Goal: Find contact information: Find contact information

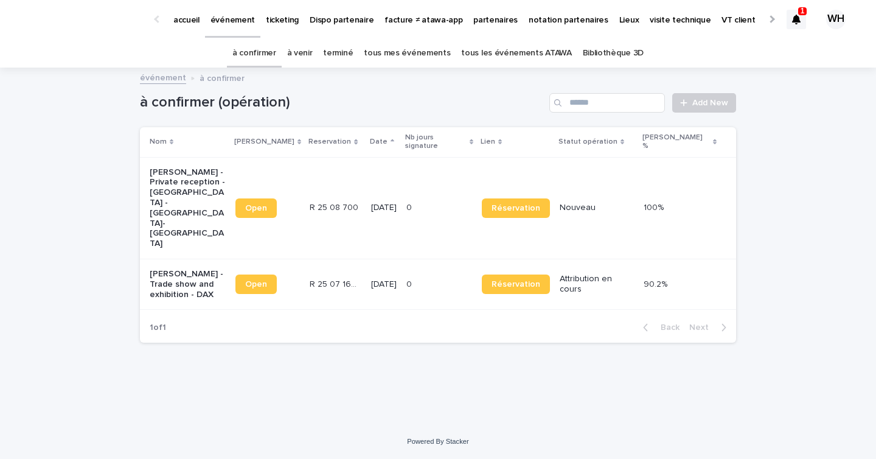
click at [797, 16] on icon at bounding box center [796, 20] width 9 height 10
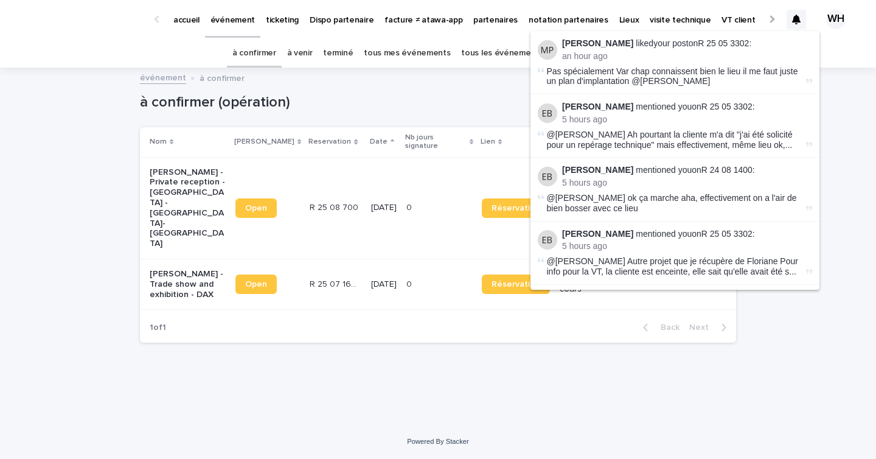
click at [420, 73] on div "événement à confirmer" at bounding box center [438, 78] width 608 height 17
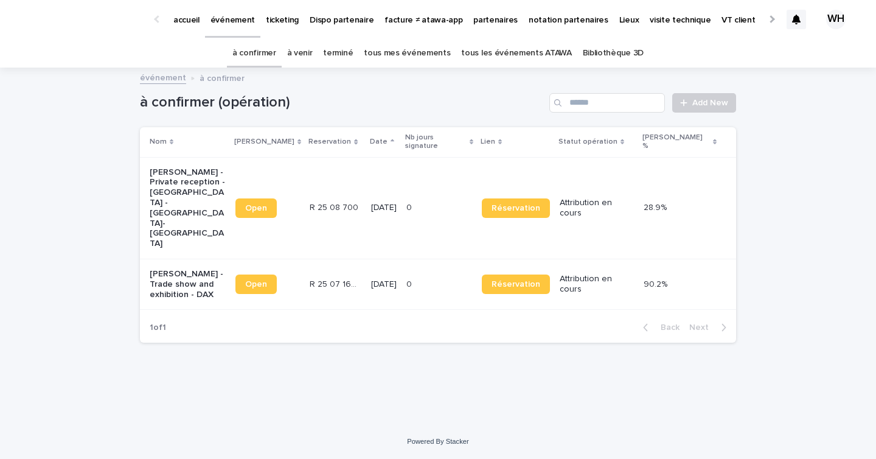
click at [319, 198] on div "R 25 08 700 R 25 08 700" at bounding box center [336, 208] width 52 height 20
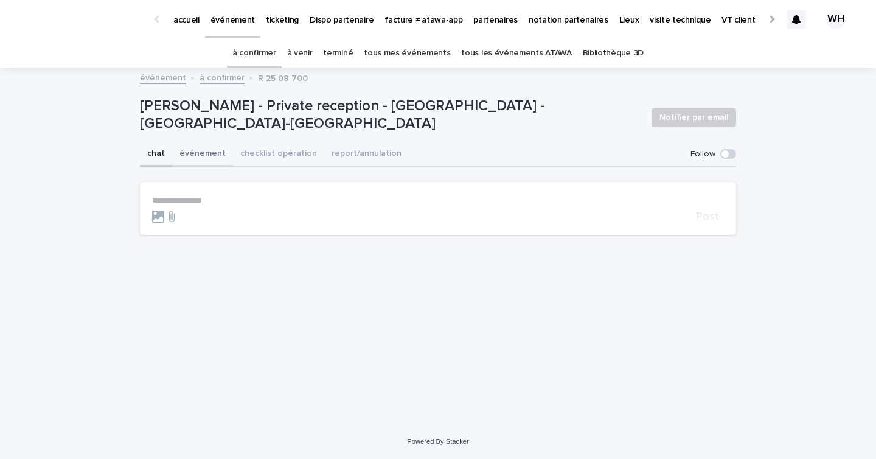
click at [190, 152] on button "événement" at bounding box center [202, 155] width 61 height 26
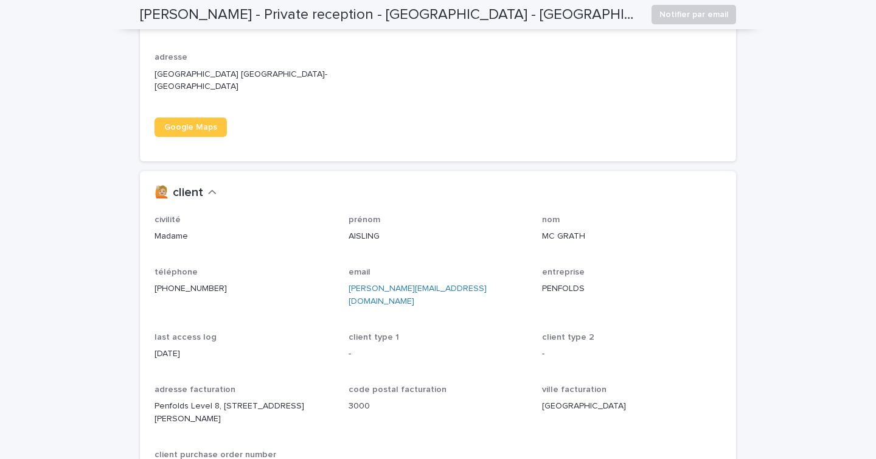
scroll to position [924, 0]
drag, startPoint x: 232, startPoint y: 278, endPoint x: 127, endPoint y: 277, distance: 104.7
copy link "+33 6 59 52 43 16"
click at [329, 117] on div "Google Maps" at bounding box center [438, 126] width 567 height 19
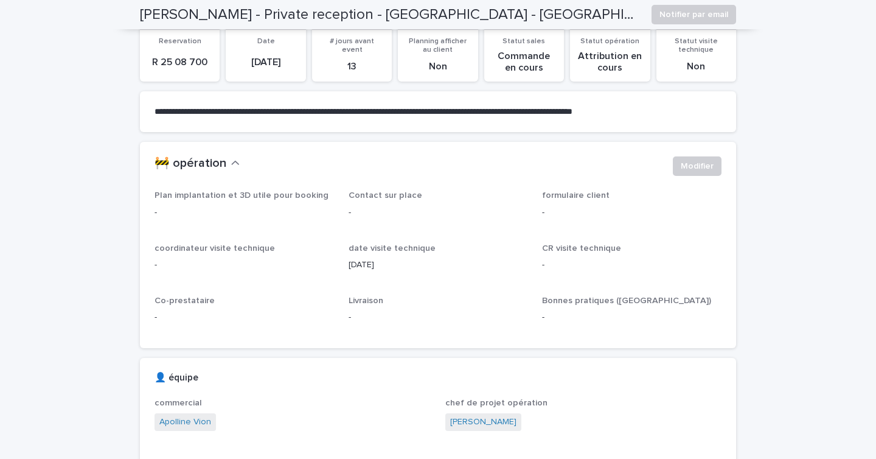
scroll to position [0, 0]
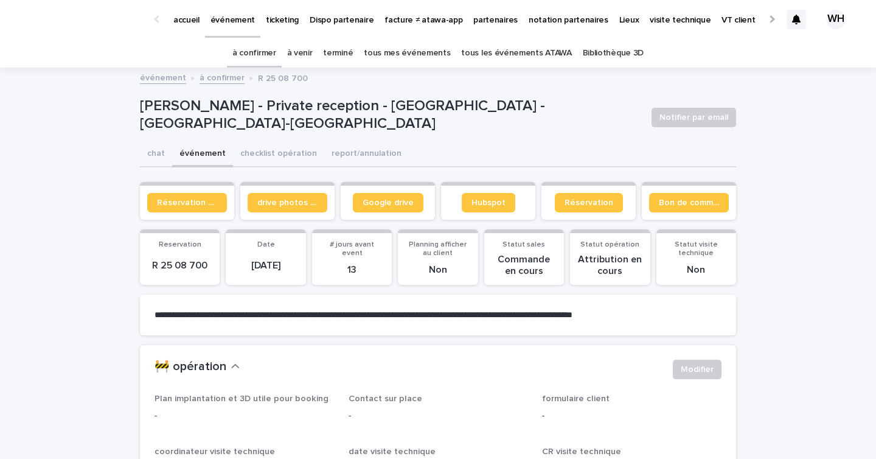
click at [214, 12] on p "événement" at bounding box center [233, 13] width 44 height 26
